Goal: Task Accomplishment & Management: Manage account settings

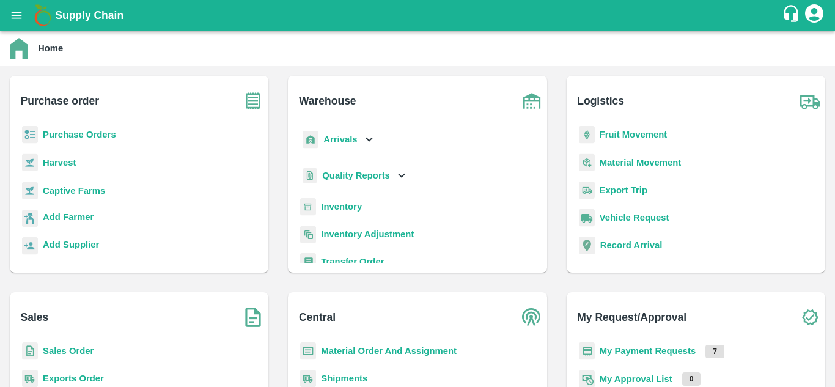
click at [79, 214] on b "Add Farmer" at bounding box center [68, 217] width 51 height 10
click at [99, 133] on b "Purchase Orders" at bounding box center [79, 135] width 73 height 10
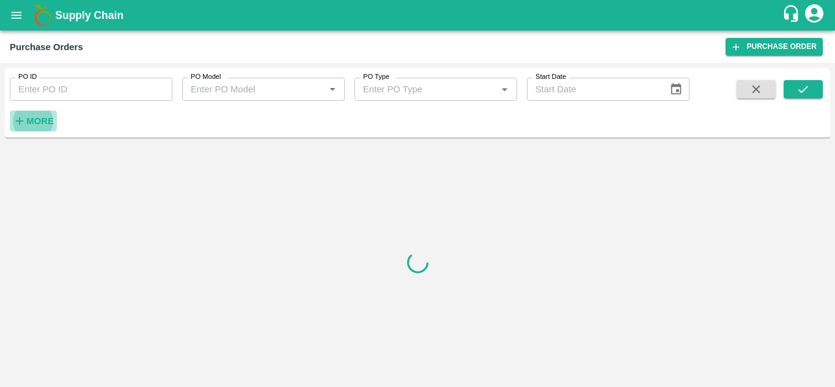
click at [47, 126] on h6 "More" at bounding box center [39, 121] width 27 height 16
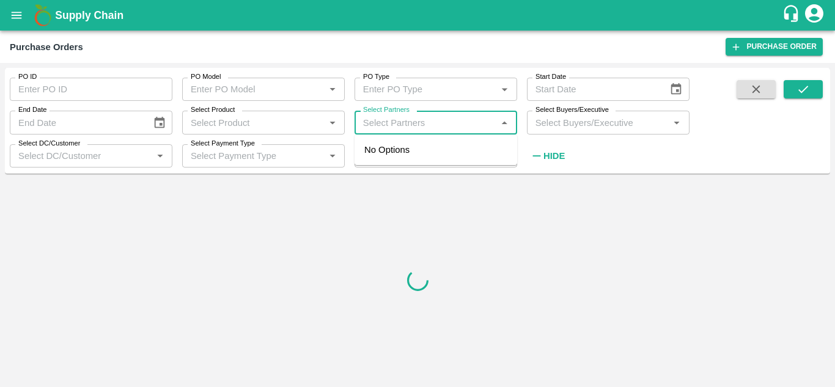
click at [463, 124] on input "Select Partners" at bounding box center [425, 122] width 135 height 16
paste input "9552312780"
type input "9552312780"
click at [381, 161] on input "checkbox" at bounding box center [381, 156] width 24 height 24
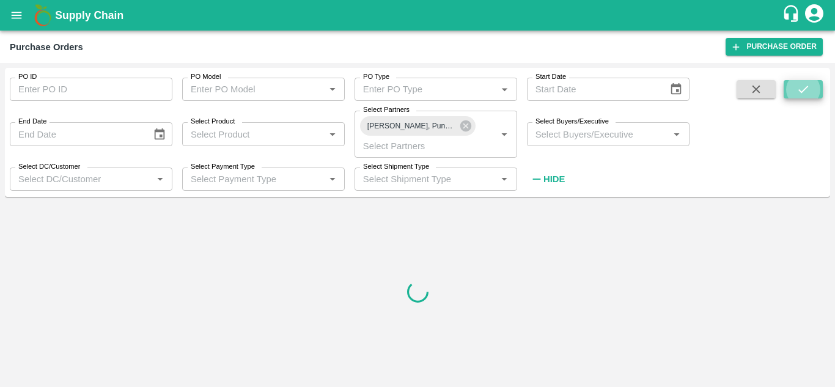
click at [800, 87] on icon "submit" at bounding box center [802, 88] width 13 height 13
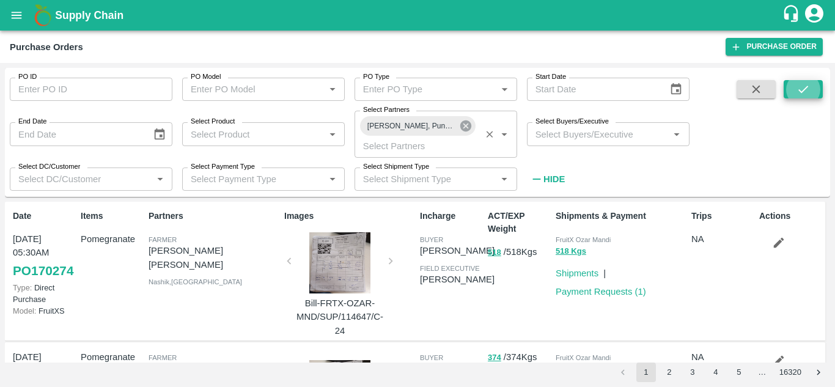
click at [462, 125] on icon at bounding box center [465, 125] width 11 height 11
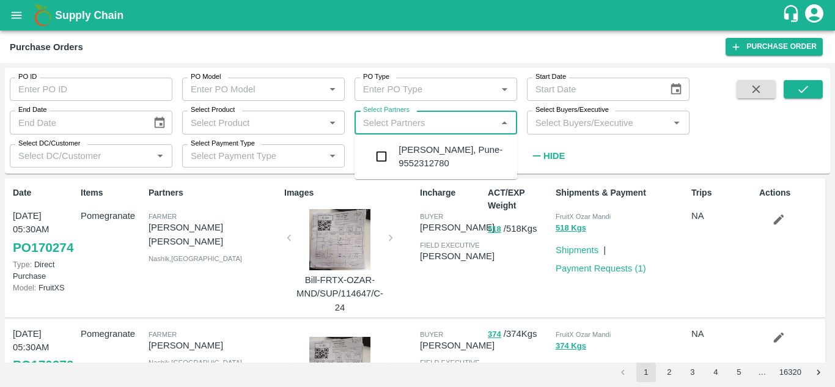
click at [462, 125] on input "Select Partners" at bounding box center [425, 122] width 135 height 16
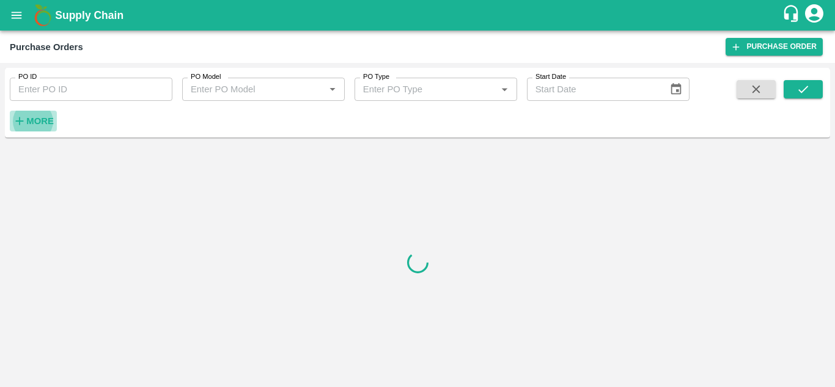
click at [46, 118] on strong "More" at bounding box center [39, 121] width 27 height 10
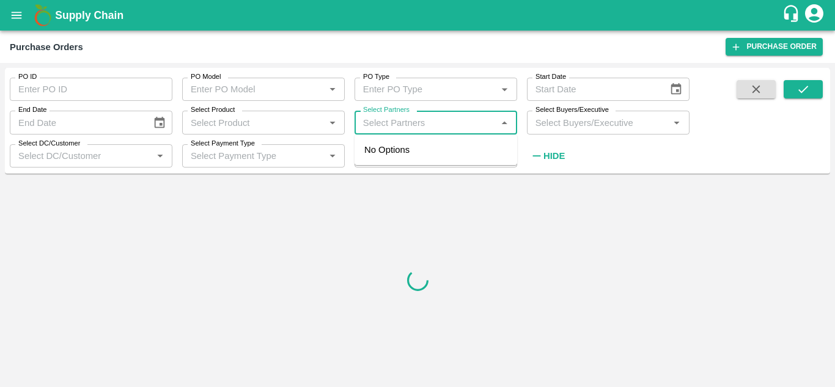
click at [417, 129] on input "Select Partners" at bounding box center [425, 122] width 135 height 16
paste input "9552312780"
type input "9552312780"
click at [387, 163] on input "checkbox" at bounding box center [381, 156] width 24 height 24
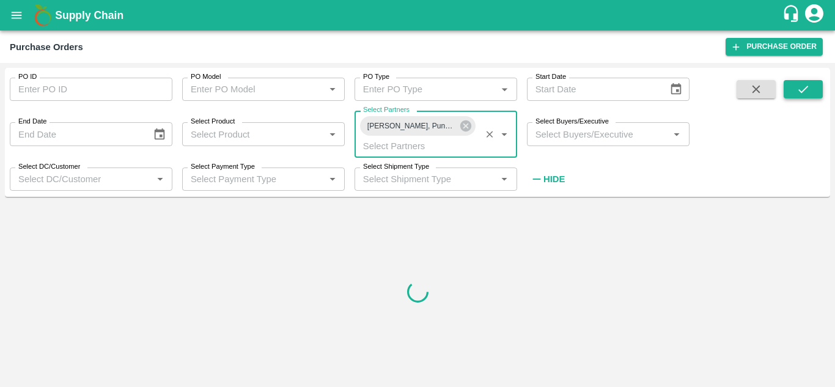
click at [799, 92] on icon "submit" at bounding box center [802, 88] width 13 height 13
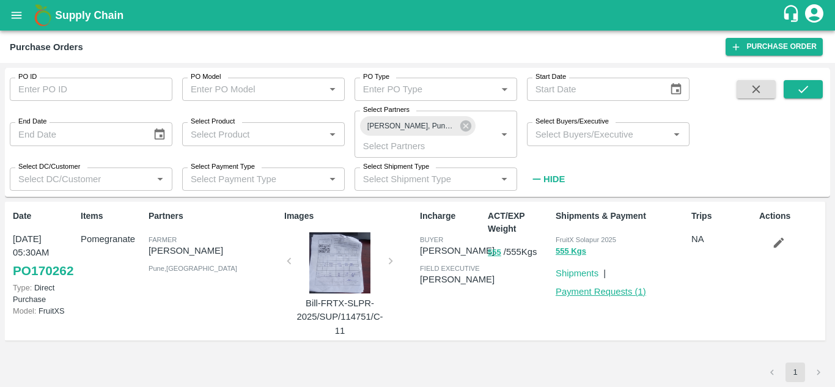
click at [609, 290] on link "Payment Requests ( 1 )" at bounding box center [600, 292] width 90 height 10
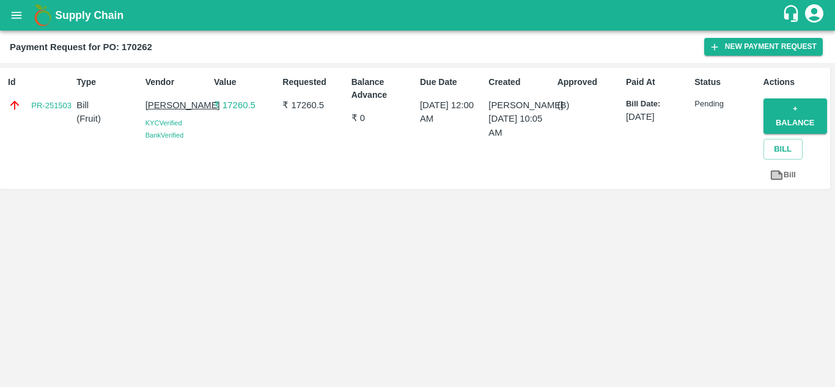
click at [31, 107] on div "PR-251503" at bounding box center [40, 104] width 64 height 13
click at [54, 101] on link "PR-251503" at bounding box center [51, 106] width 40 height 12
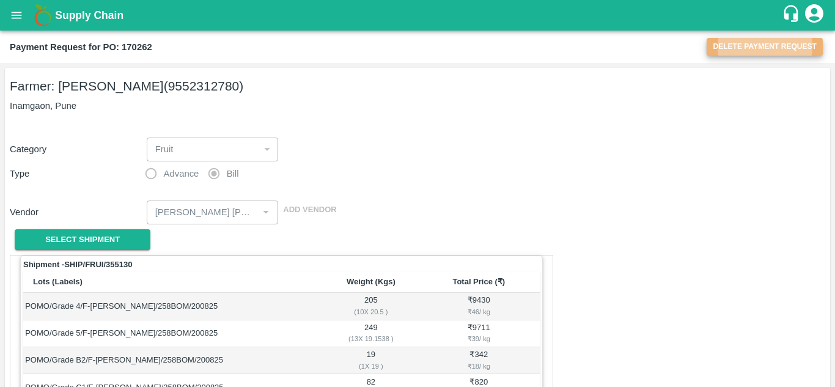
click at [746, 48] on button "Delete Payment Request" at bounding box center [764, 47] width 116 height 18
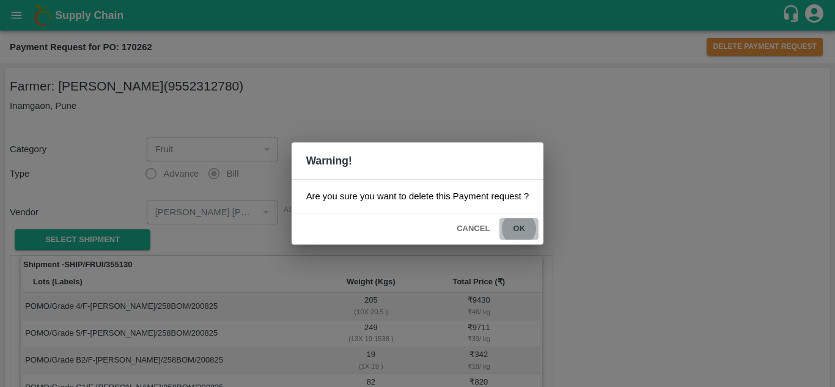
click at [519, 225] on button "ok" at bounding box center [518, 228] width 39 height 21
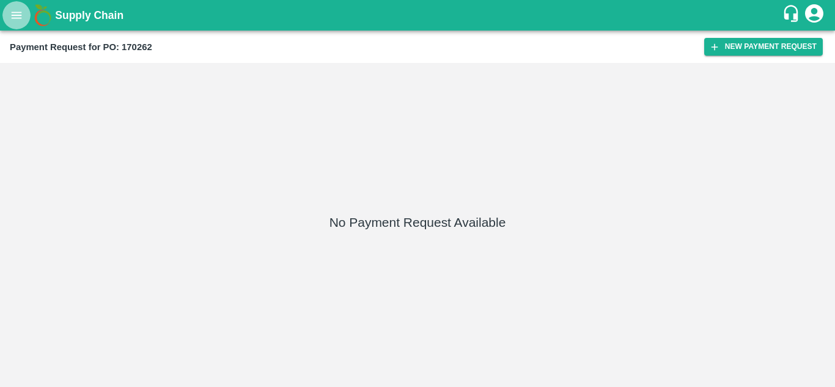
click at [17, 20] on icon "open drawer" at bounding box center [16, 15] width 13 height 13
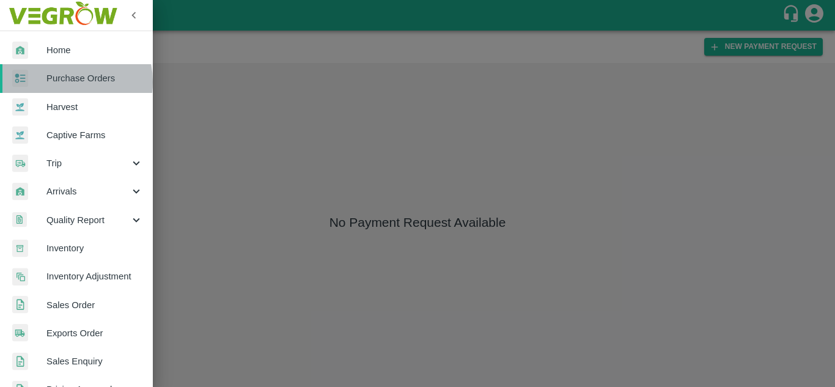
click at [60, 82] on span "Purchase Orders" at bounding box center [94, 77] width 97 height 13
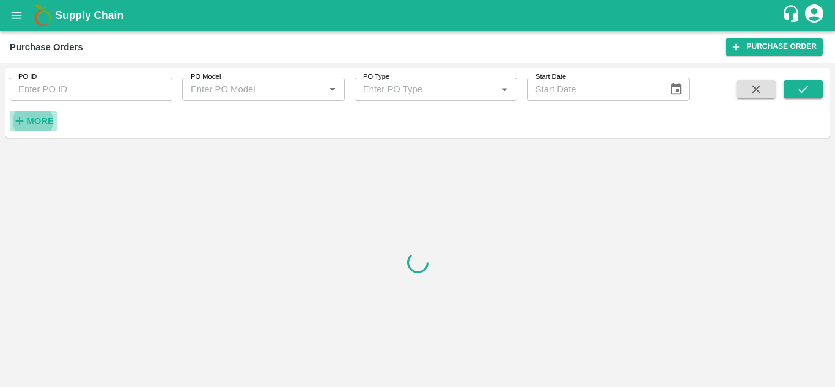
click at [38, 119] on strong "More" at bounding box center [39, 121] width 27 height 10
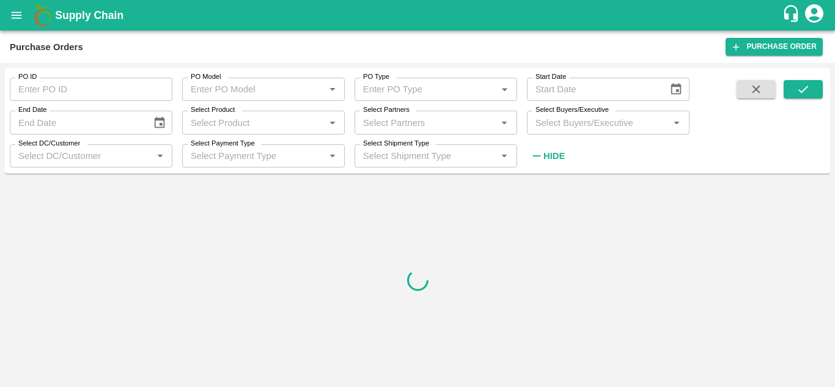
click at [460, 113] on div "Select Partners   *" at bounding box center [435, 122] width 163 height 23
paste input "9552312780"
type input "9552312780"
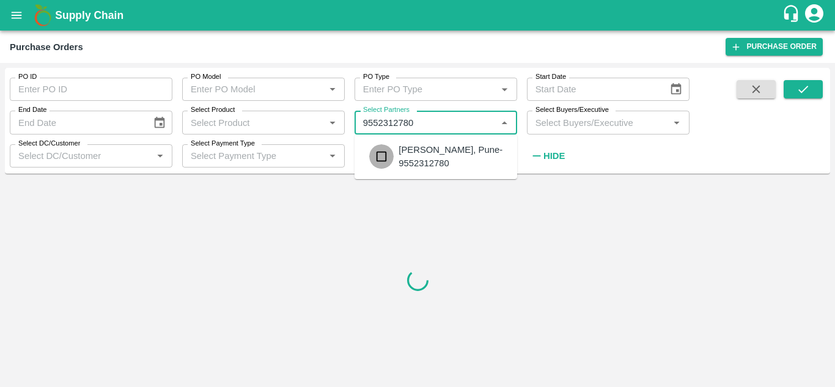
click at [387, 164] on input "checkbox" at bounding box center [381, 156] width 24 height 24
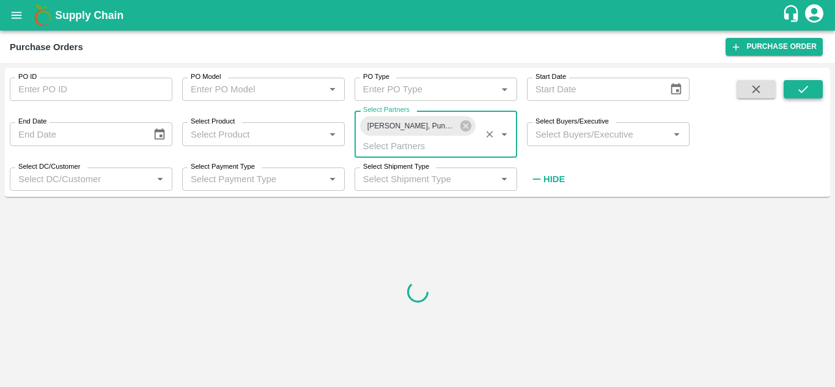
click at [794, 90] on button "submit" at bounding box center [802, 89] width 39 height 18
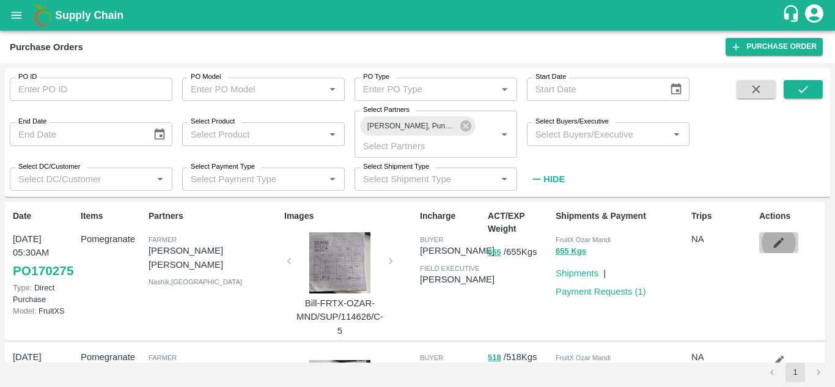
click at [776, 241] on icon "button" at bounding box center [779, 243] width 10 height 10
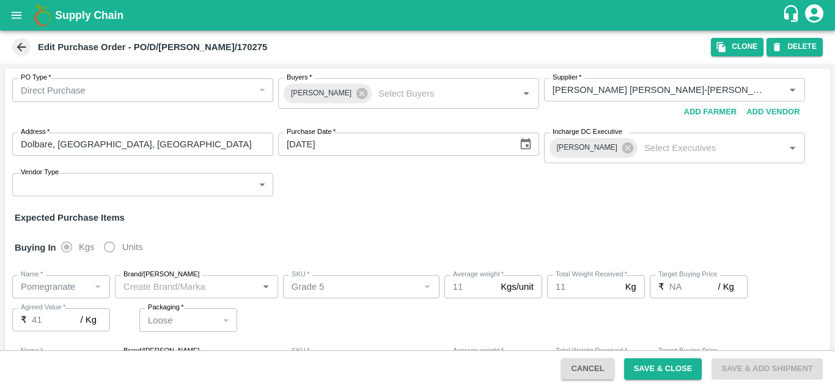
click at [18, 47] on icon at bounding box center [21, 47] width 9 height 9
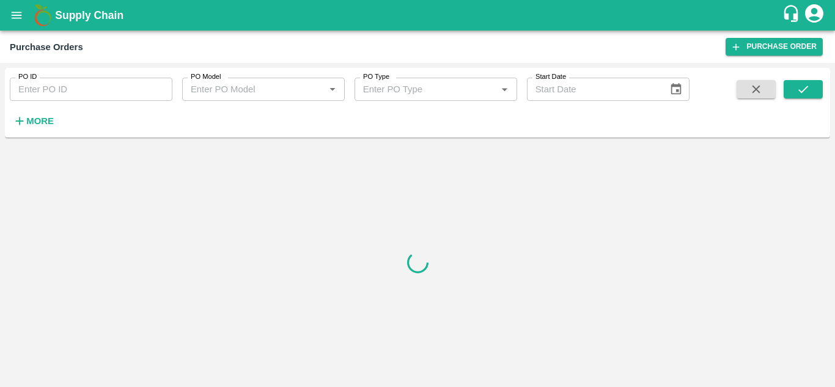
click at [37, 133] on div "PO ID PO ID PO Model PO Model   * PO Type PO Type   * Start Date Start Date More" at bounding box center [417, 103] width 825 height 60
click at [38, 117] on strong "More" at bounding box center [39, 121] width 27 height 10
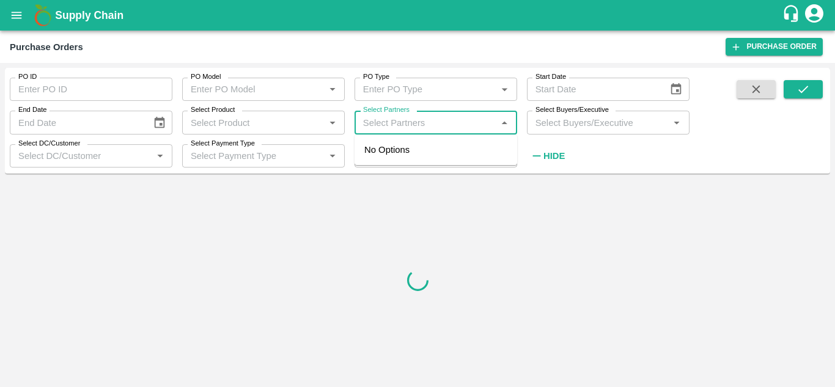
click at [417, 122] on input "Select Partners" at bounding box center [425, 122] width 135 height 16
paste input "9552312780"
type input "9552312780"
click at [392, 163] on input "checkbox" at bounding box center [381, 156] width 24 height 24
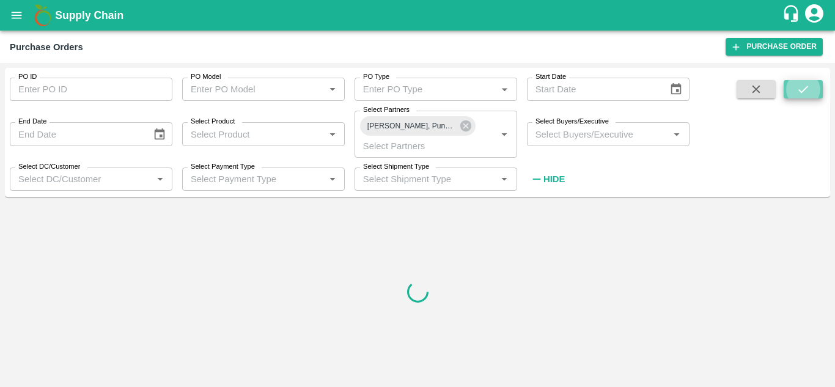
click at [803, 82] on icon "submit" at bounding box center [802, 88] width 13 height 13
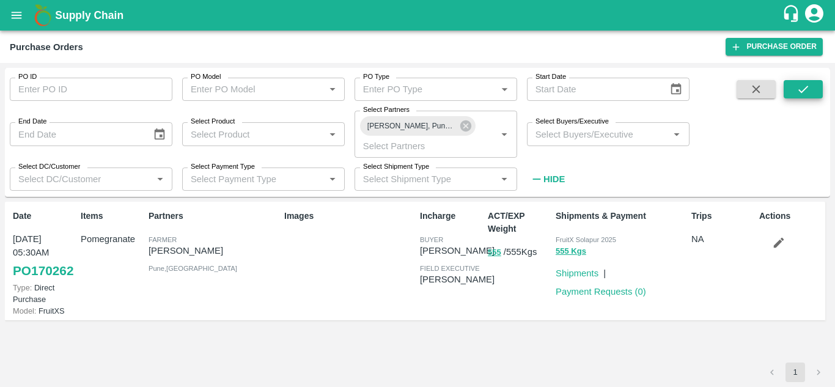
click at [779, 243] on icon "button" at bounding box center [779, 243] width 10 height 10
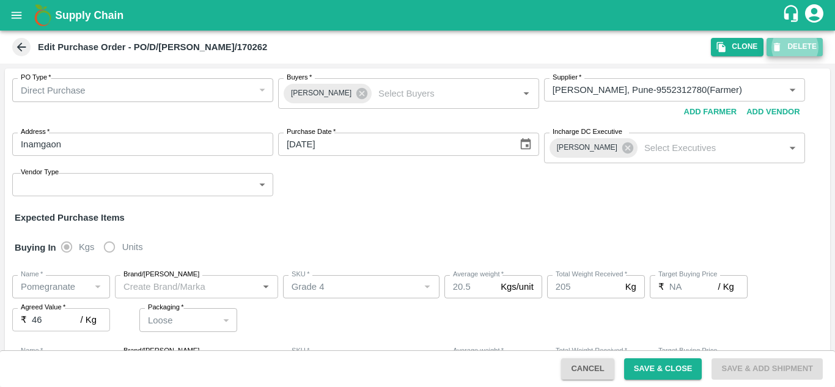
click at [794, 43] on button "DELETE" at bounding box center [794, 47] width 56 height 18
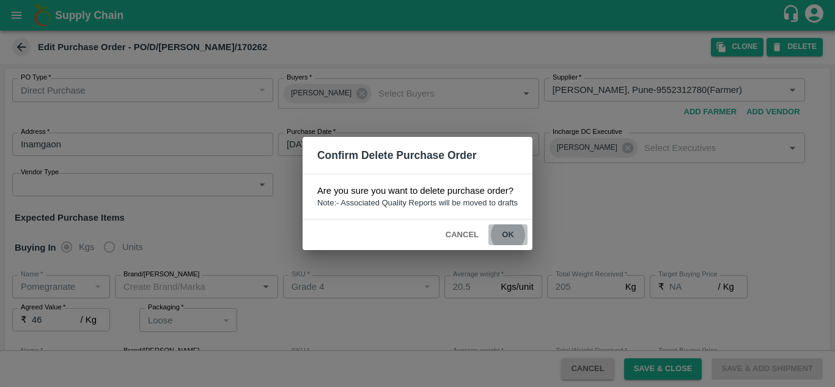
click at [510, 231] on button "ok" at bounding box center [507, 234] width 39 height 21
